Goal: Transaction & Acquisition: Book appointment/travel/reservation

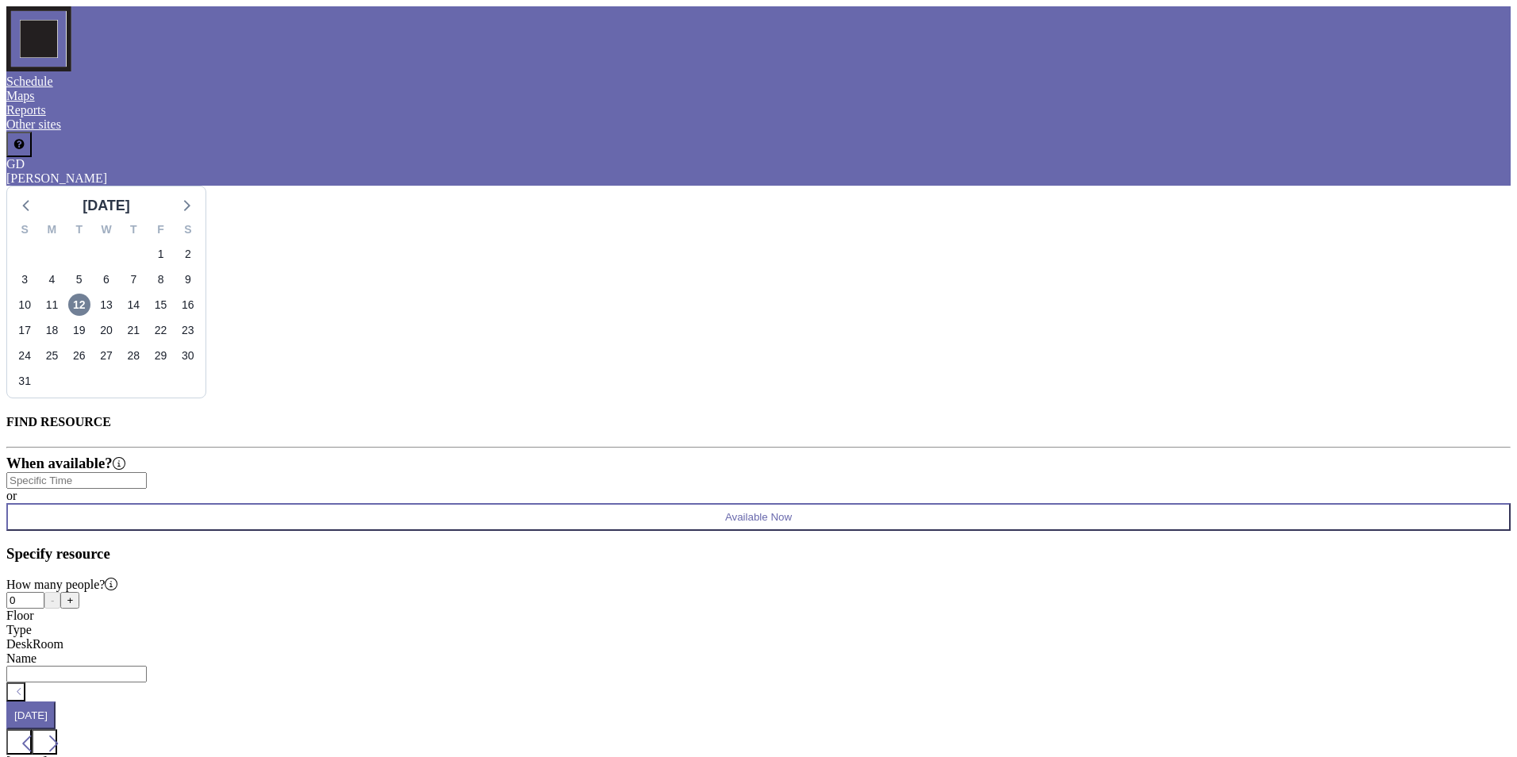
scroll to position [0, 1968]
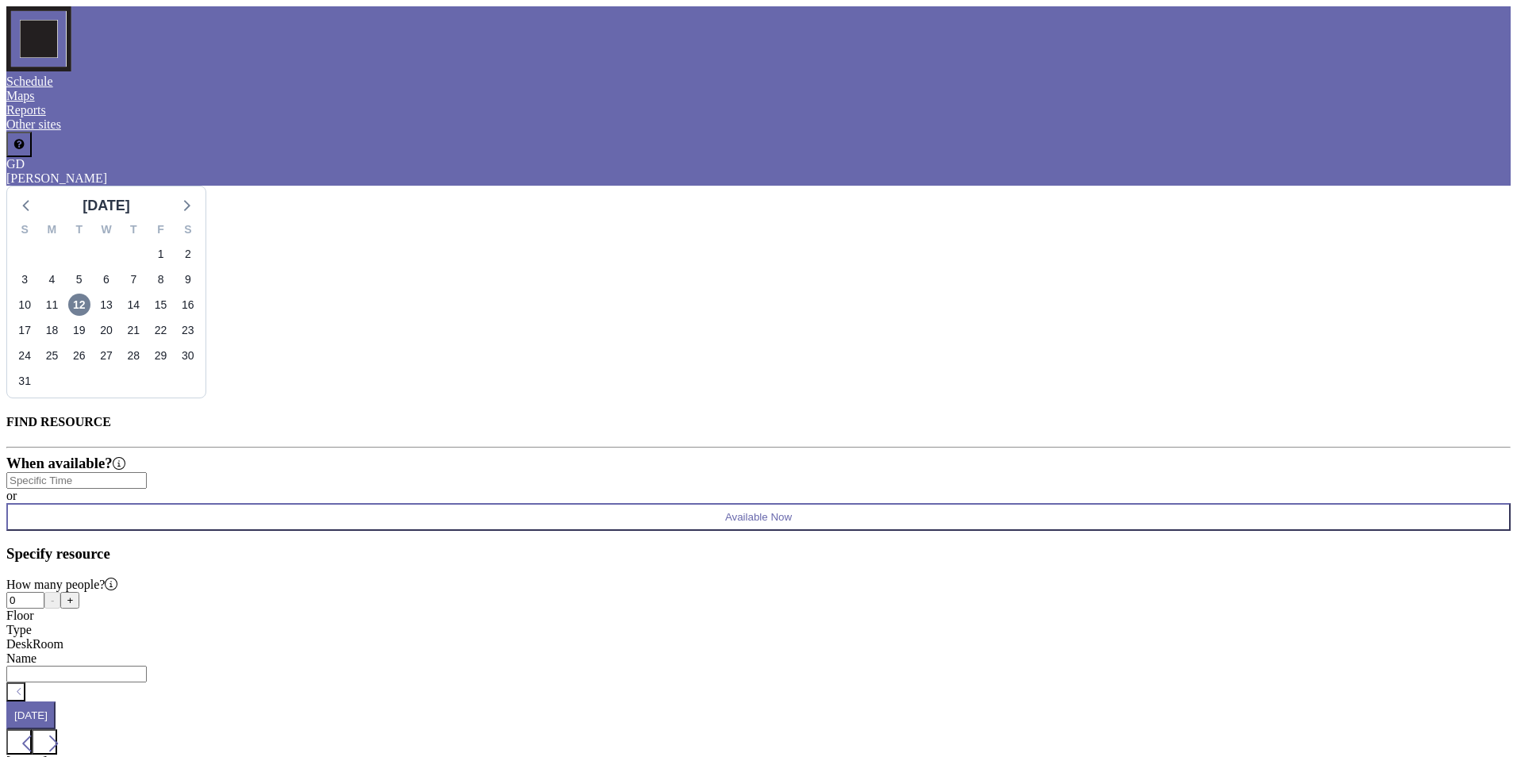
type input "06:00 pm"
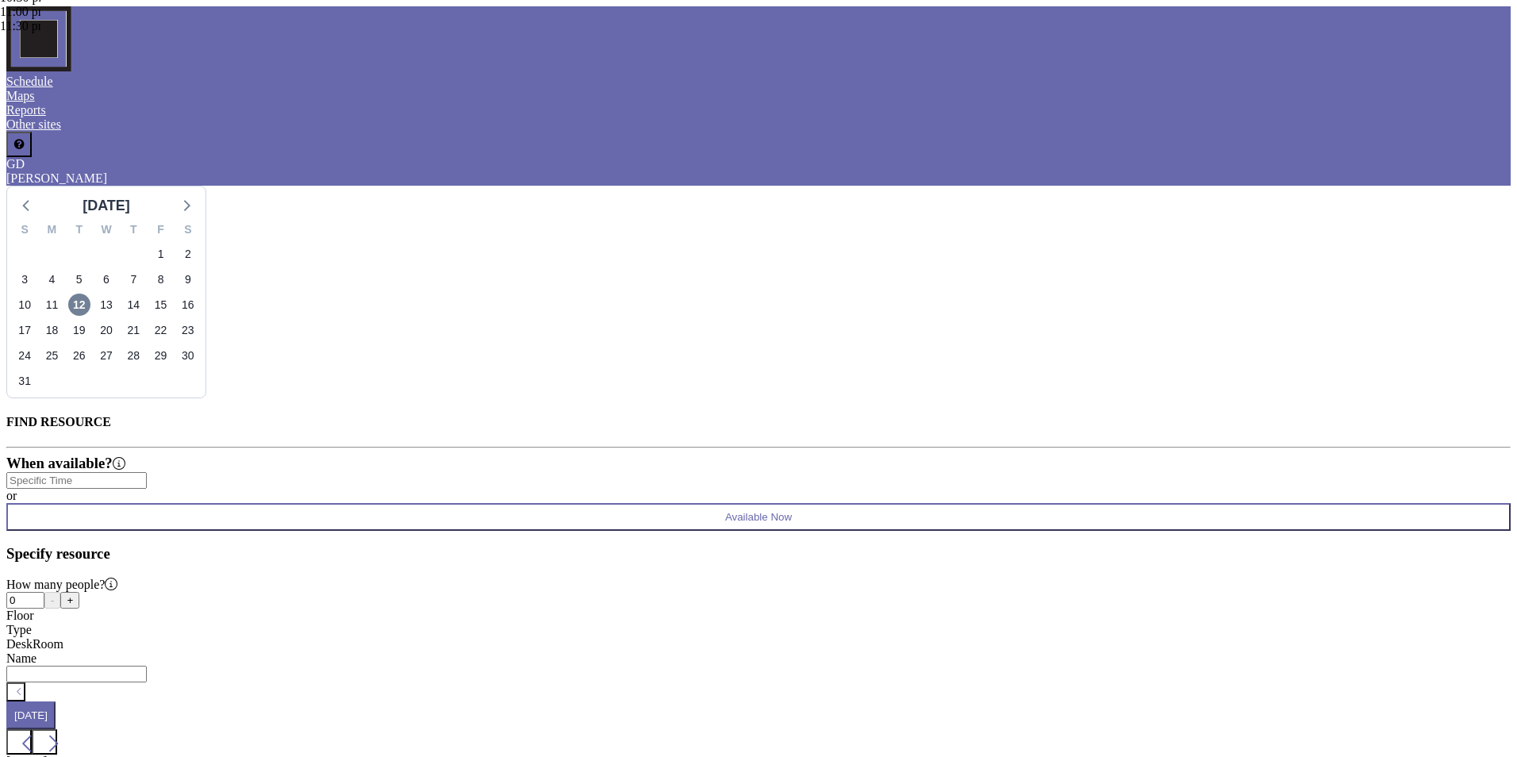
type input "PC&M"
